Goal: Check status: Check status

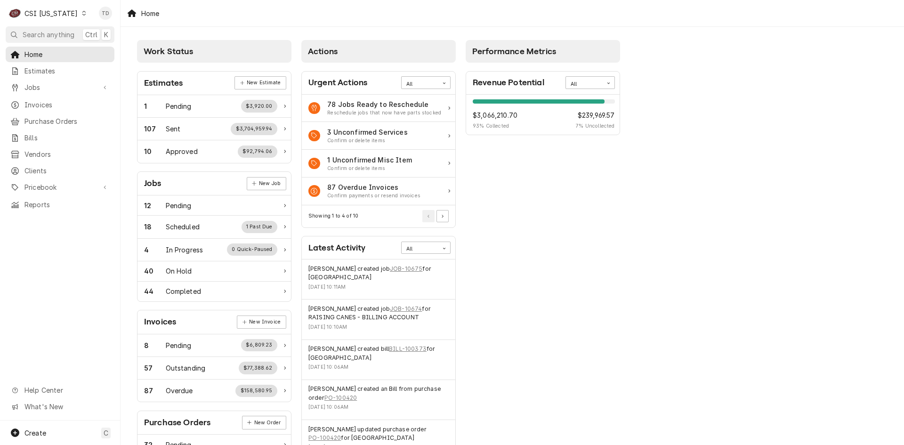
click at [82, 14] on icon "Dynamic Content Wrapper" at bounding box center [84, 13] width 4 height 5
click at [94, 50] on div "CSI St. [PERSON_NAME]" at bounding box center [147, 52] width 124 height 10
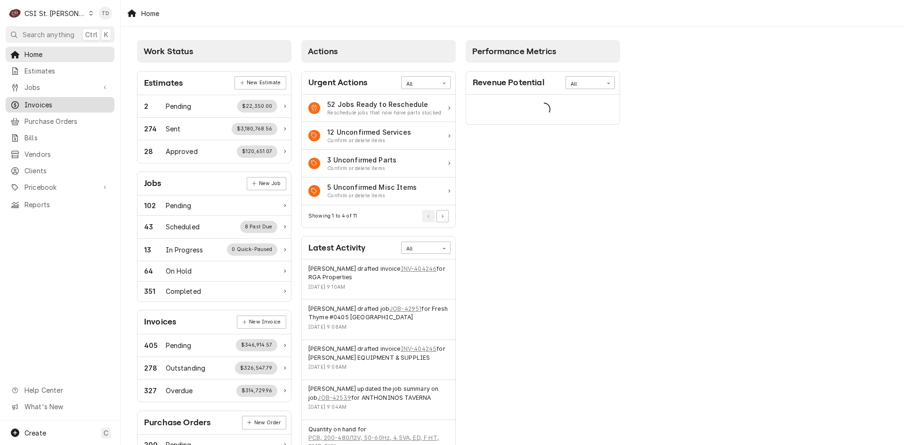
click at [78, 104] on span "Invoices" at bounding box center [66, 105] width 85 height 10
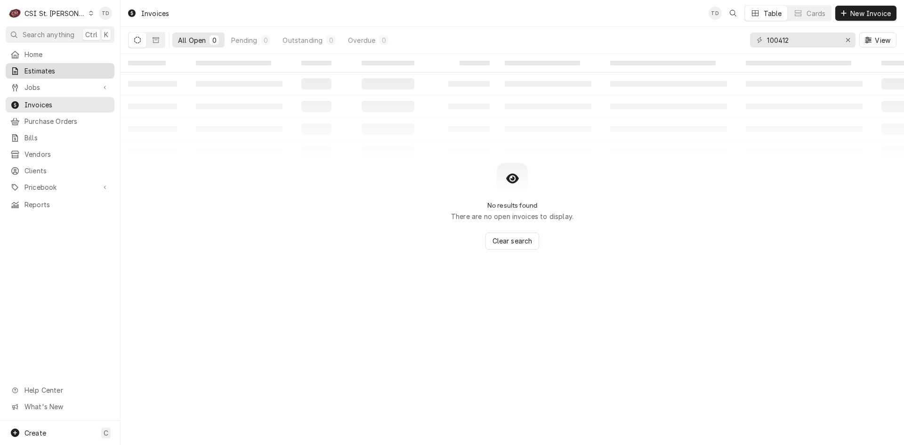
click at [77, 70] on span "Estimates" at bounding box center [66, 71] width 85 height 10
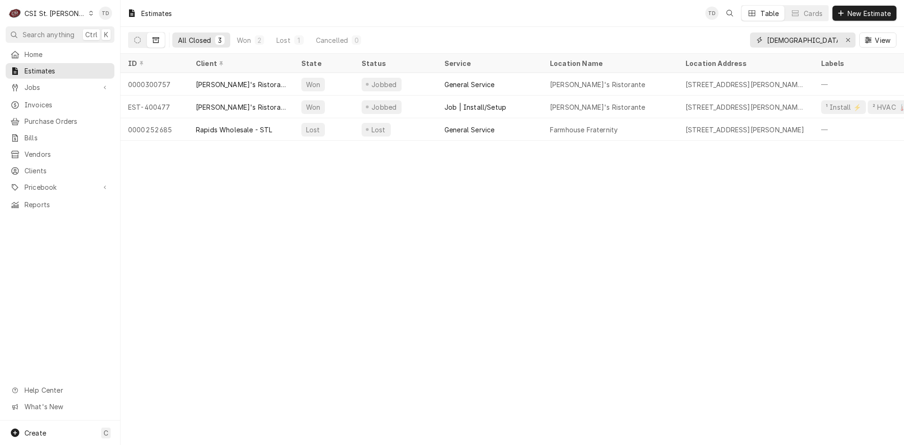
click at [801, 41] on input "[DEMOGRAPHIC_DATA]" at bounding box center [802, 39] width 71 height 15
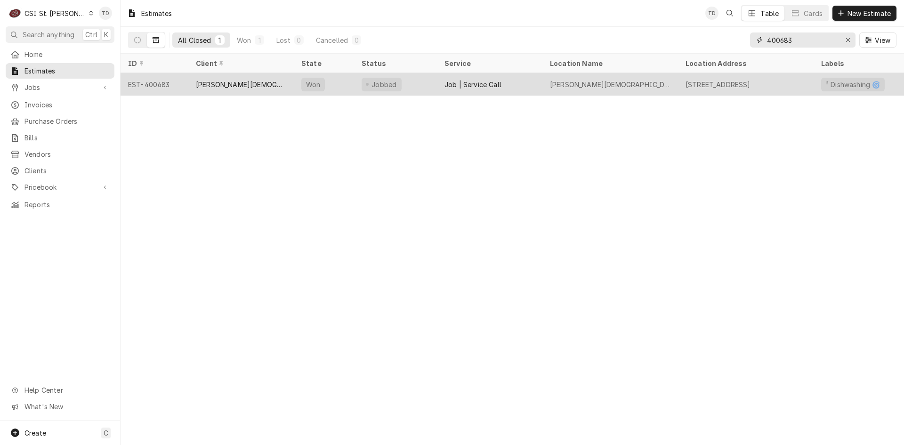
type input "400683"
click at [485, 83] on div "Job | Service Call" at bounding box center [472, 85] width 57 height 10
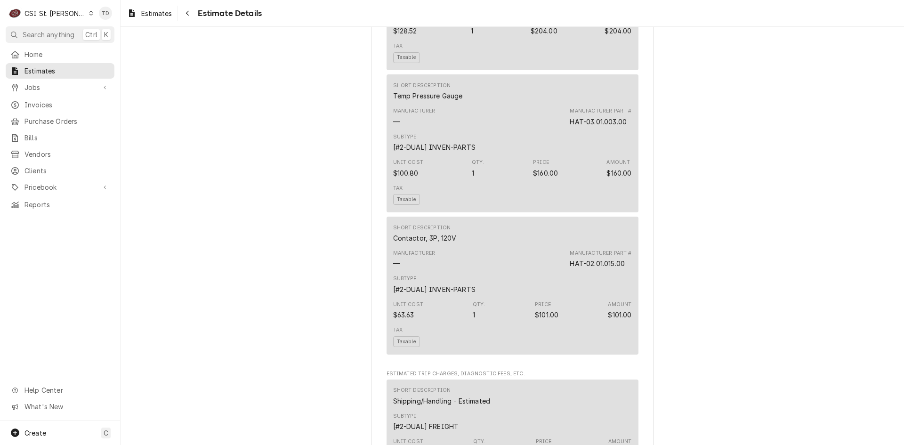
scroll to position [0, 0]
